Goal: Task Accomplishment & Management: Complete application form

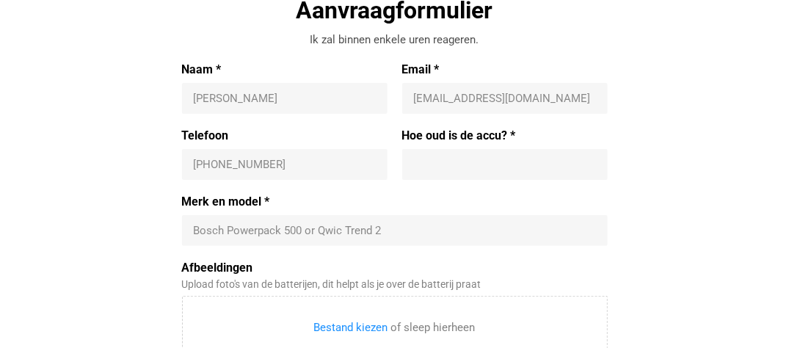
scroll to position [514, 0]
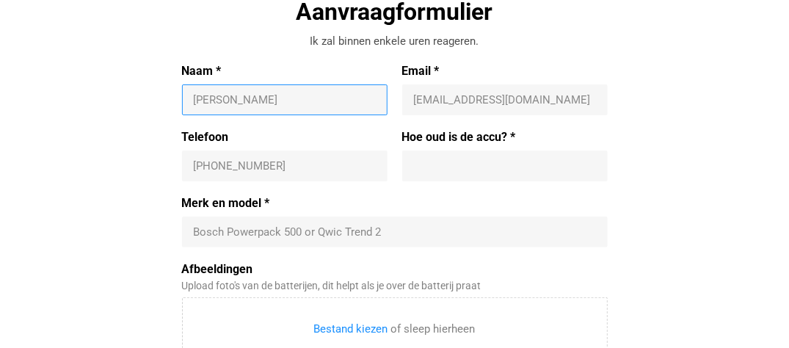
click at [197, 100] on input "Naam *" at bounding box center [285, 99] width 182 height 15
click at [361, 101] on input "Naam *" at bounding box center [285, 99] width 182 height 15
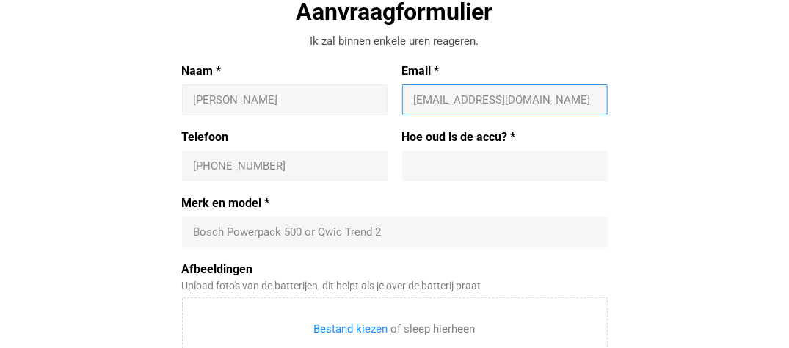
click at [426, 101] on input "Email *" at bounding box center [505, 99] width 182 height 15
type input "[PERSON_NAME][EMAIL_ADDRESS][DOMAIN_NAME]"
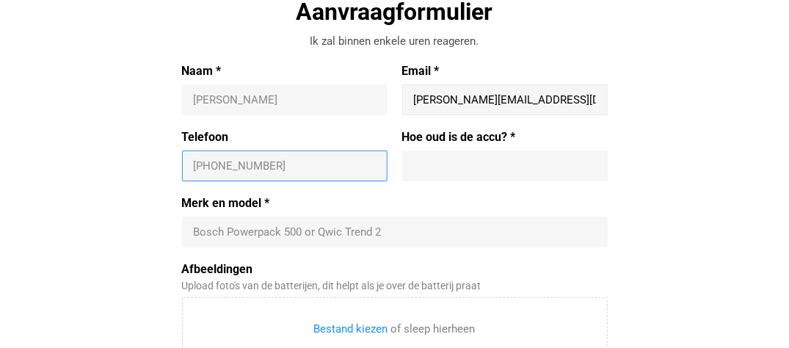
click at [225, 164] on input "Telefoon" at bounding box center [285, 165] width 182 height 15
drag, startPoint x: 225, startPoint y: 164, endPoint x: 181, endPoint y: 160, distance: 44.2
click at [181, 160] on div "Aanvraagformulier Ik zal binnen enkele [PERSON_NAME] reageren. Naam * [PERSON_N…" at bounding box center [395, 275] width 676 height 558
drag, startPoint x: 208, startPoint y: 167, endPoint x: 144, endPoint y: 161, distance: 64.8
click at [144, 161] on div "Aanvraagformulier Ik zal binnen enkele [PERSON_NAME] reageren. Naam * [PERSON_N…" at bounding box center [395, 275] width 676 height 558
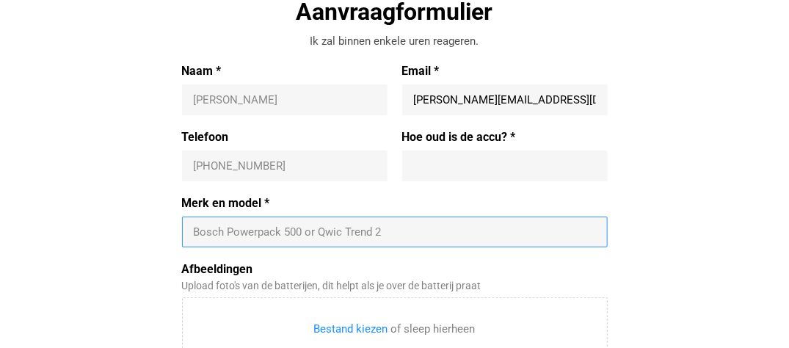
click at [231, 232] on input "Merk en model *" at bounding box center [395, 232] width 402 height 15
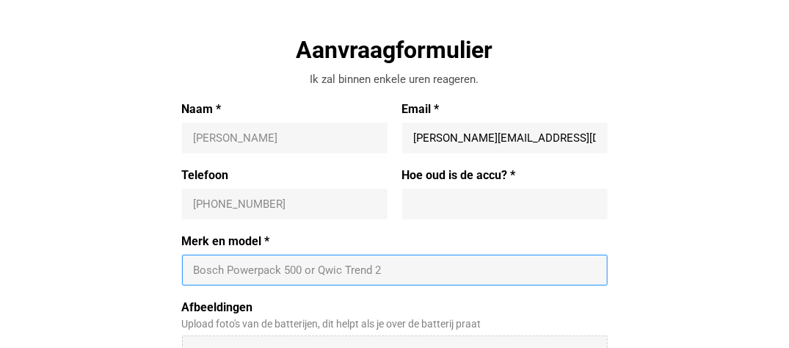
scroll to position [440, 0]
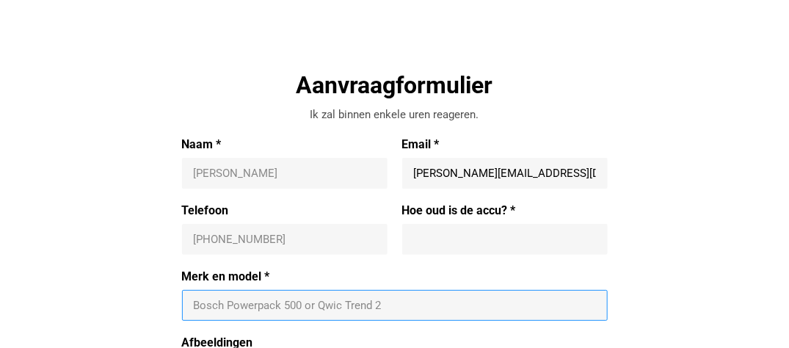
click at [219, 171] on input "Naam *" at bounding box center [285, 173] width 182 height 15
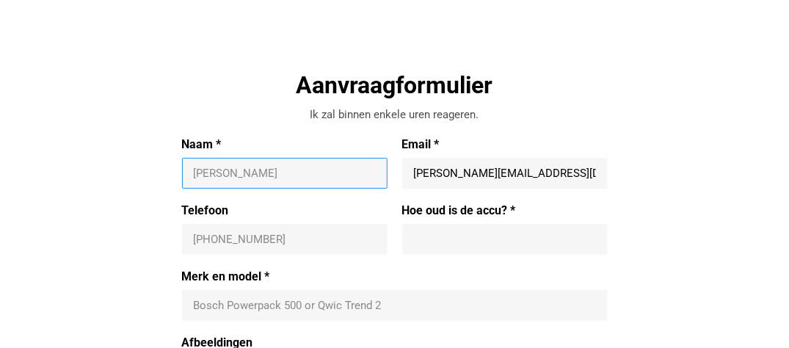
click at [209, 172] on input "Naam *" at bounding box center [285, 173] width 182 height 15
type input "d"
type input "[PERSON_NAME]"
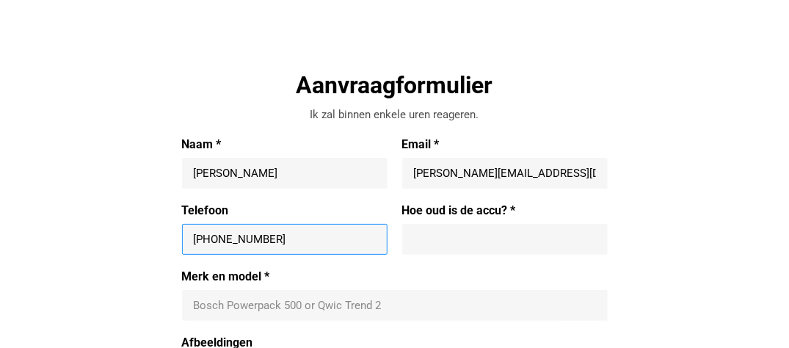
type input "[PHONE_NUMBER]"
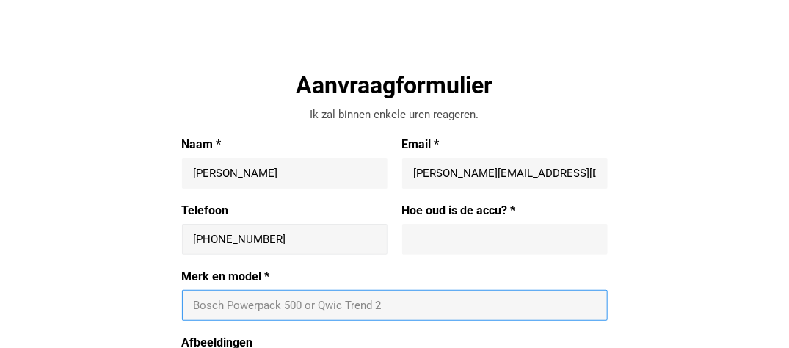
click at [207, 298] on input "Merk en model *" at bounding box center [395, 305] width 402 height 15
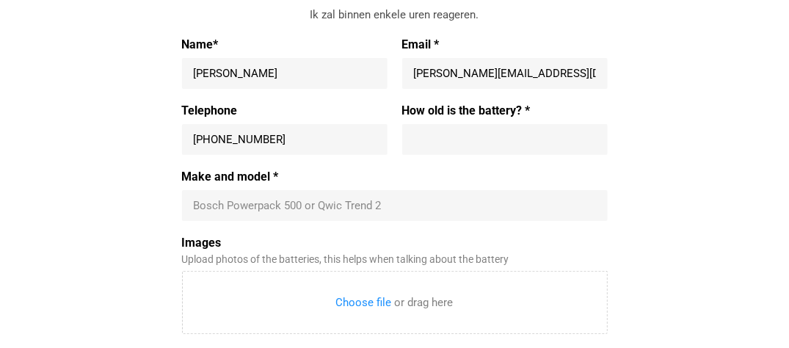
scroll to position [514, 0]
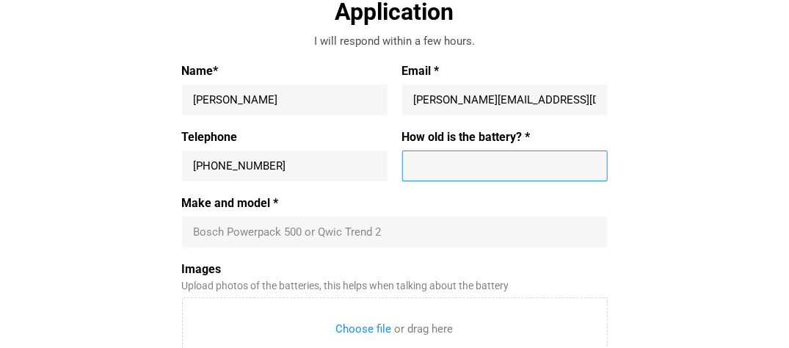
click at [430, 168] on input "How old is the battery? *" at bounding box center [505, 165] width 182 height 15
type input "Less than a year"
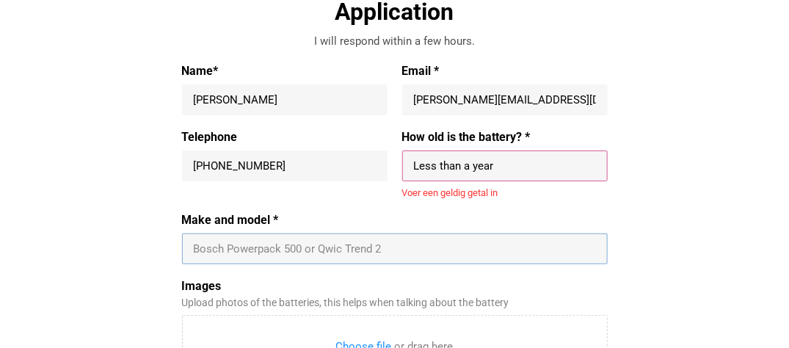
click at [217, 227] on div "Make and model * Bosch Powerpack 500 or Qwic Trend 2" at bounding box center [395, 238] width 426 height 51
click at [388, 247] on input "Make and model *" at bounding box center [395, 248] width 402 height 15
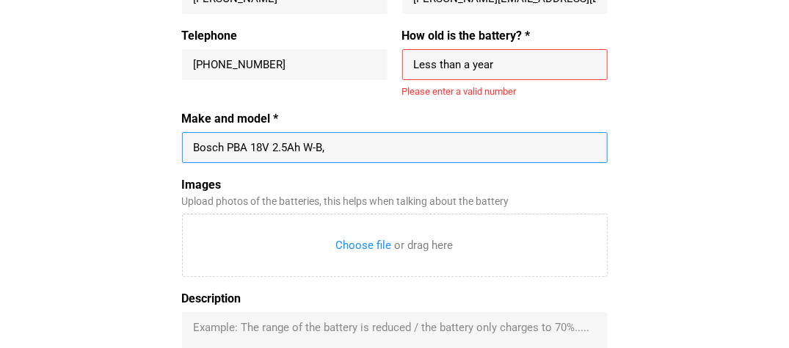
scroll to position [587, 0]
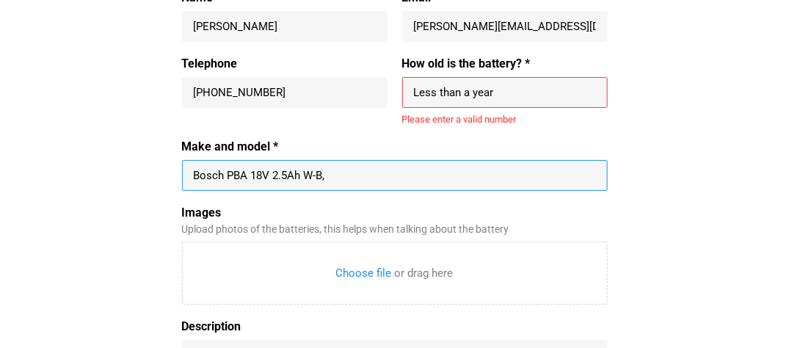
type input "Bosch PBA 18V 2.5Ah W-B,"
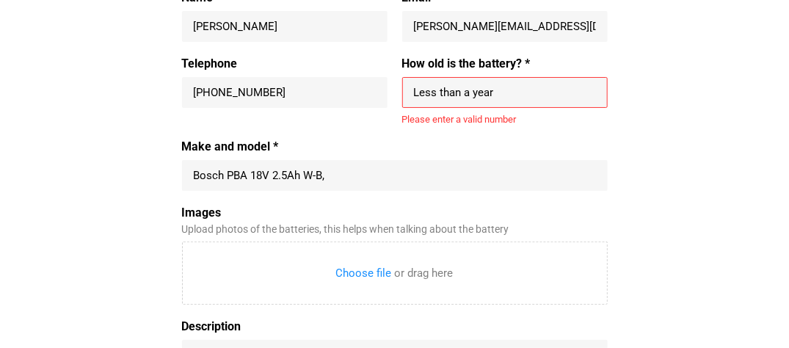
drag, startPoint x: 470, startPoint y: 92, endPoint x: 393, endPoint y: 84, distance: 77.5
click at [393, 84] on div "Telephone [PHONE_NUMBER] [PHONE_NUMBER] How old is the battery? * Less than a y…" at bounding box center [395, 99] width 426 height 84
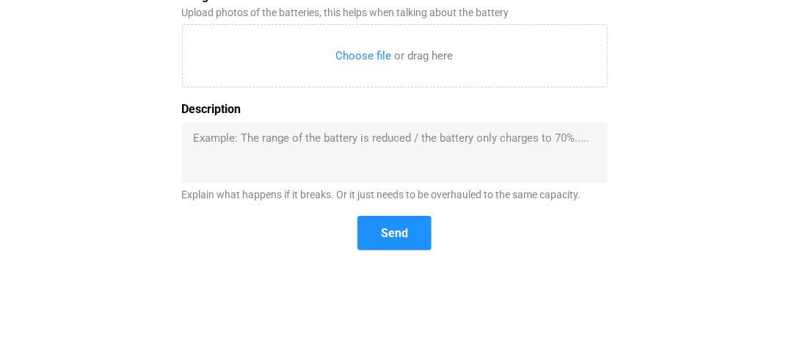
scroll to position [807, 0]
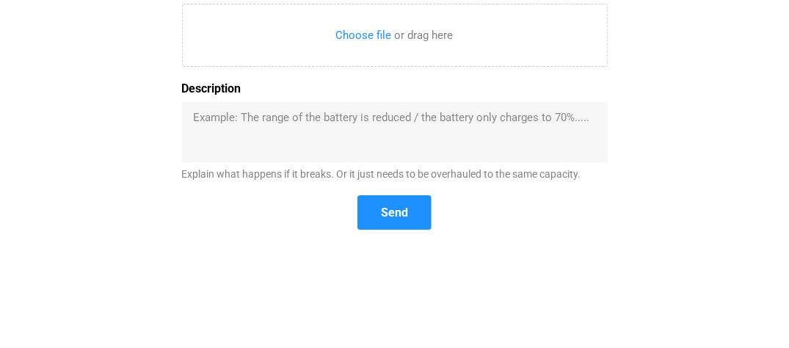
type input "1 year"
click at [202, 114] on div "Description Example: The range of the battery is reduced / the battery only cha…" at bounding box center [395, 130] width 426 height 99
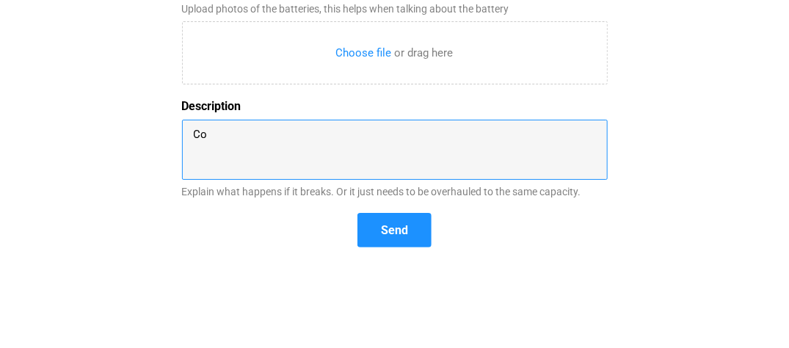
type textarea "C"
type textarea "d"
type textarea "Does not charge"
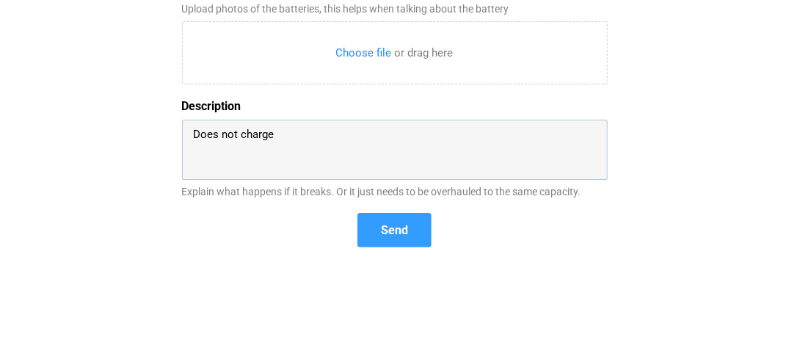
click at [401, 217] on span "Send" at bounding box center [394, 230] width 71 height 32
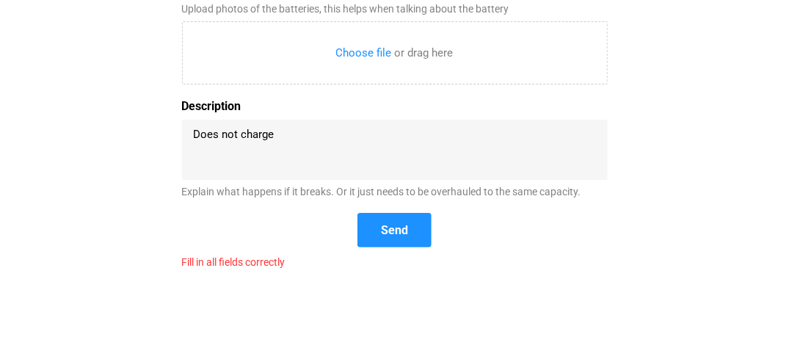
click at [196, 191] on div "Explain what happens if it breaks. Or it just needs to be overhauled to the sam…" at bounding box center [395, 192] width 426 height 12
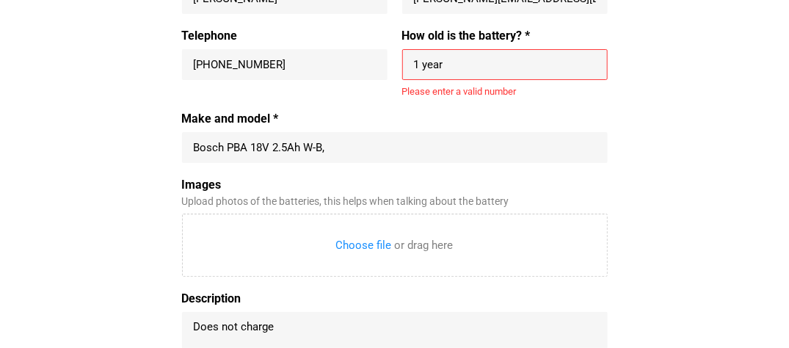
scroll to position [587, 0]
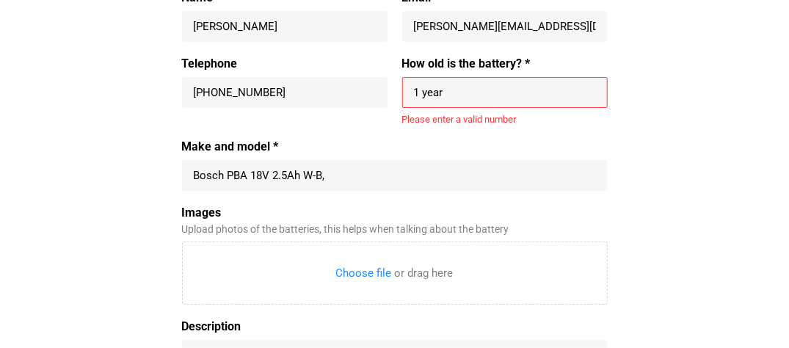
click at [445, 90] on input "1 year" at bounding box center [505, 92] width 182 height 15
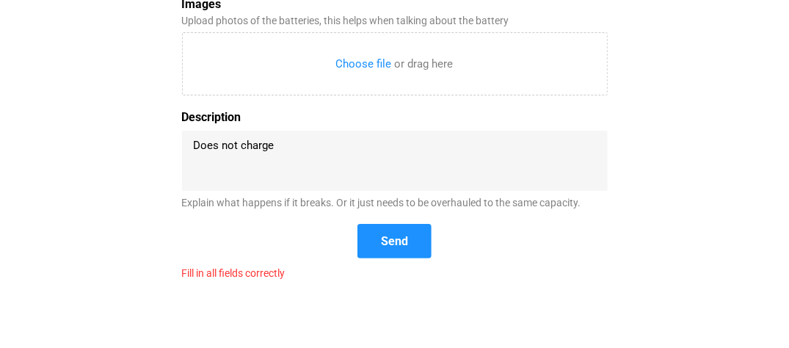
scroll to position [807, 0]
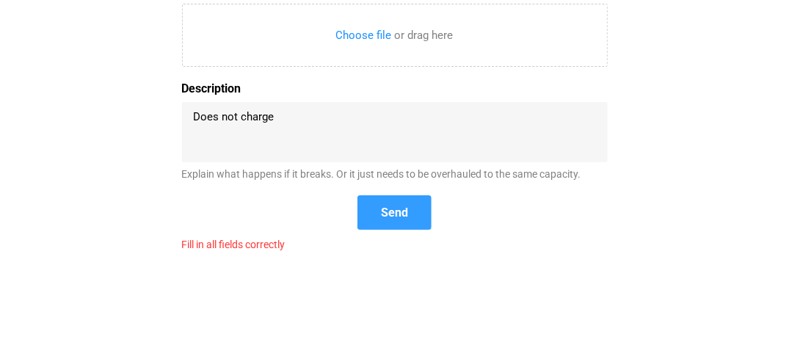
type input "1"
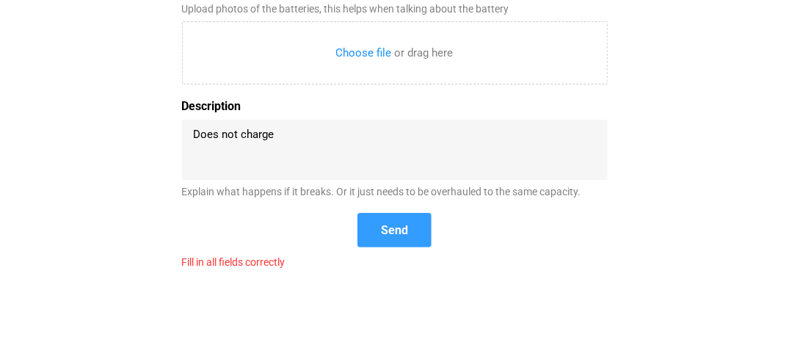
click at [385, 204] on form "Name* [PERSON_NAME] Email * [PERSON_NAME][EMAIL_ADDRESS][DOMAIN_NAME] [PERSON_N…" at bounding box center [395, 19] width 426 height 498
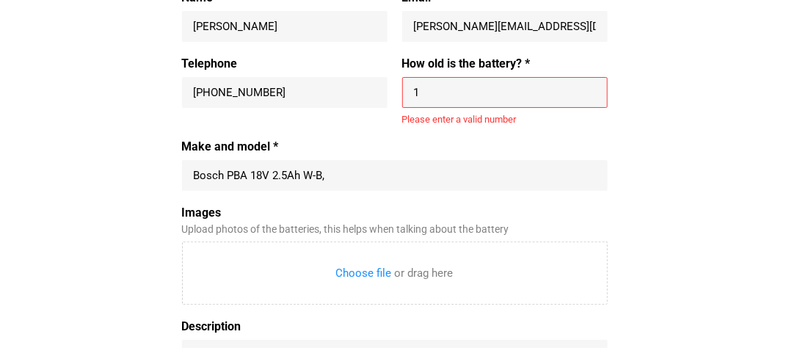
scroll to position [514, 0]
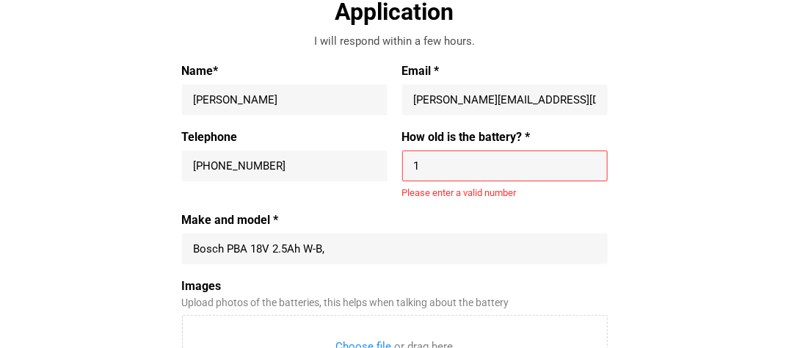
drag, startPoint x: 437, startPoint y: 168, endPoint x: 370, endPoint y: 150, distance: 69.8
click at [370, 150] on div "Telephone [PHONE_NUMBER] [PHONE_NUMBER] How old is the battery? * 1 1 Please en…" at bounding box center [395, 172] width 426 height 84
click at [351, 214] on label "Make and model *" at bounding box center [395, 220] width 426 height 15
click at [351, 241] on input "Make and model *" at bounding box center [395, 248] width 402 height 15
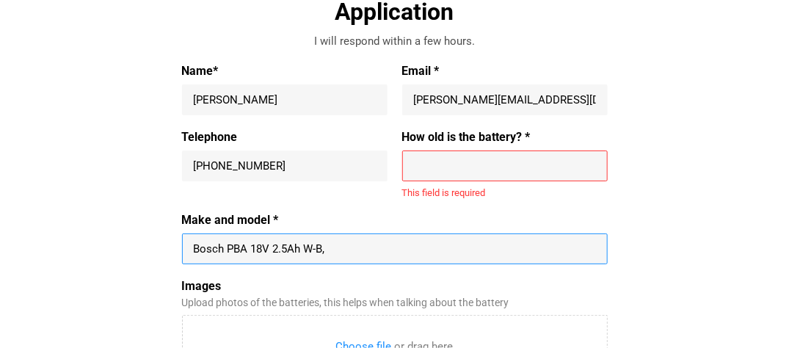
click at [420, 163] on input "How old is the battery? *" at bounding box center [505, 165] width 182 height 15
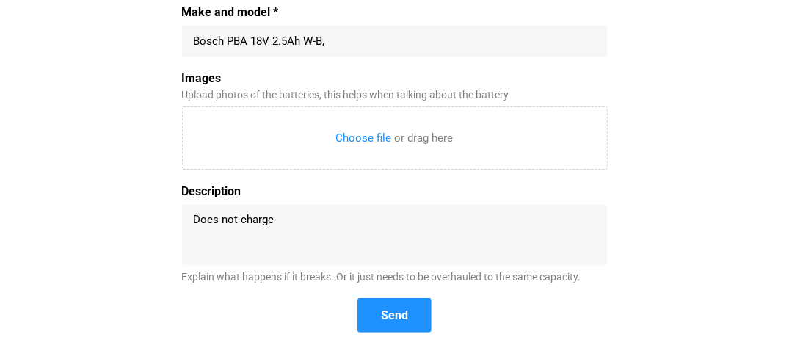
scroll to position [734, 0]
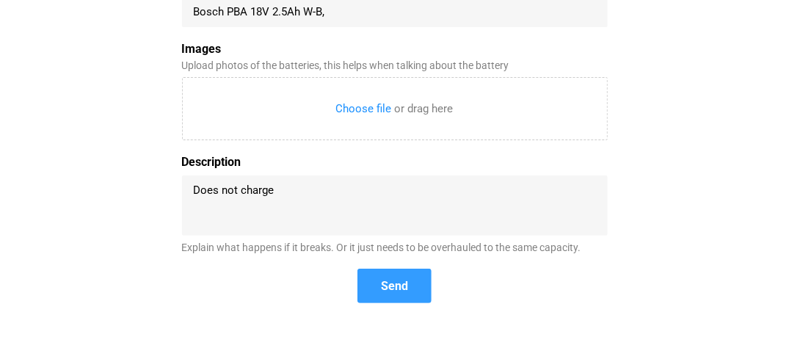
type input "1"
click at [419, 273] on span "Send" at bounding box center [394, 286] width 71 height 32
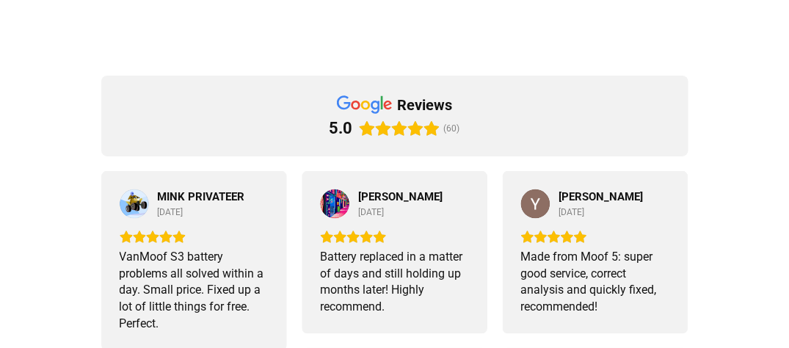
scroll to position [660, 0]
